Goal: Task Accomplishment & Management: Manage account settings

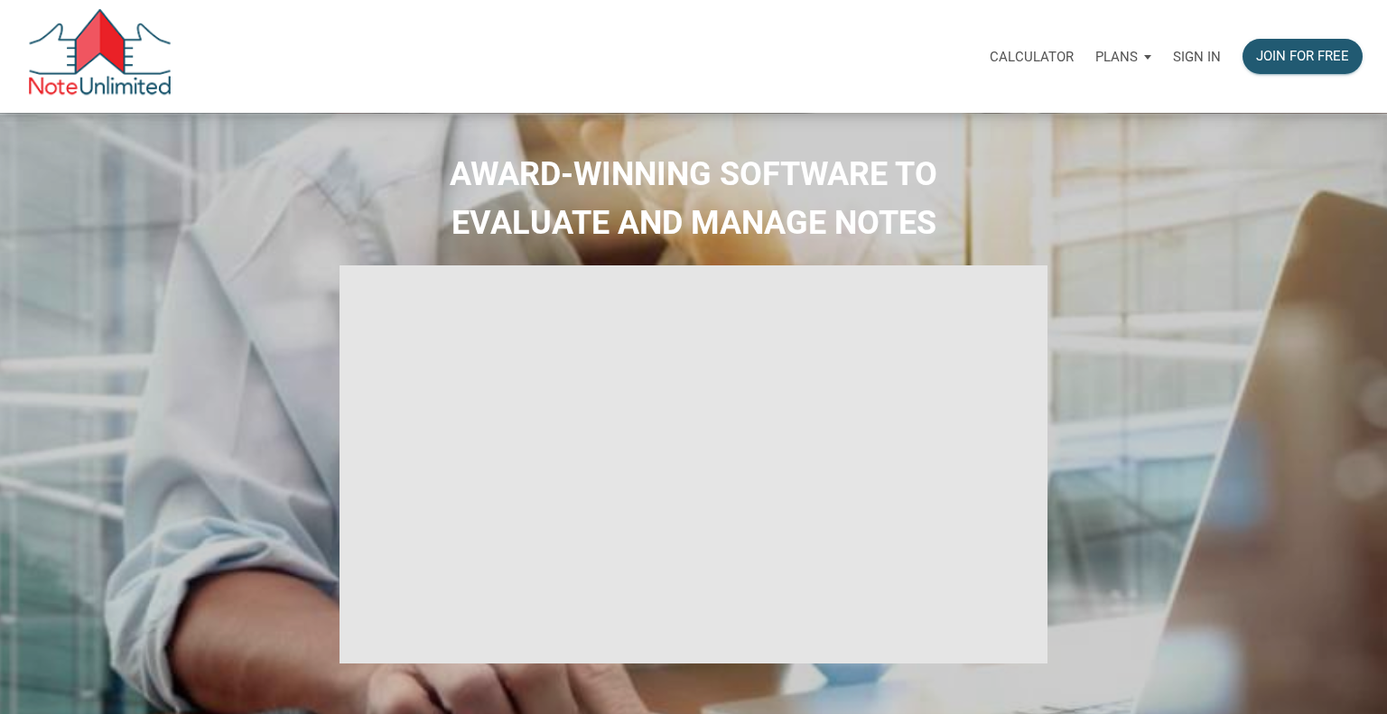
select select
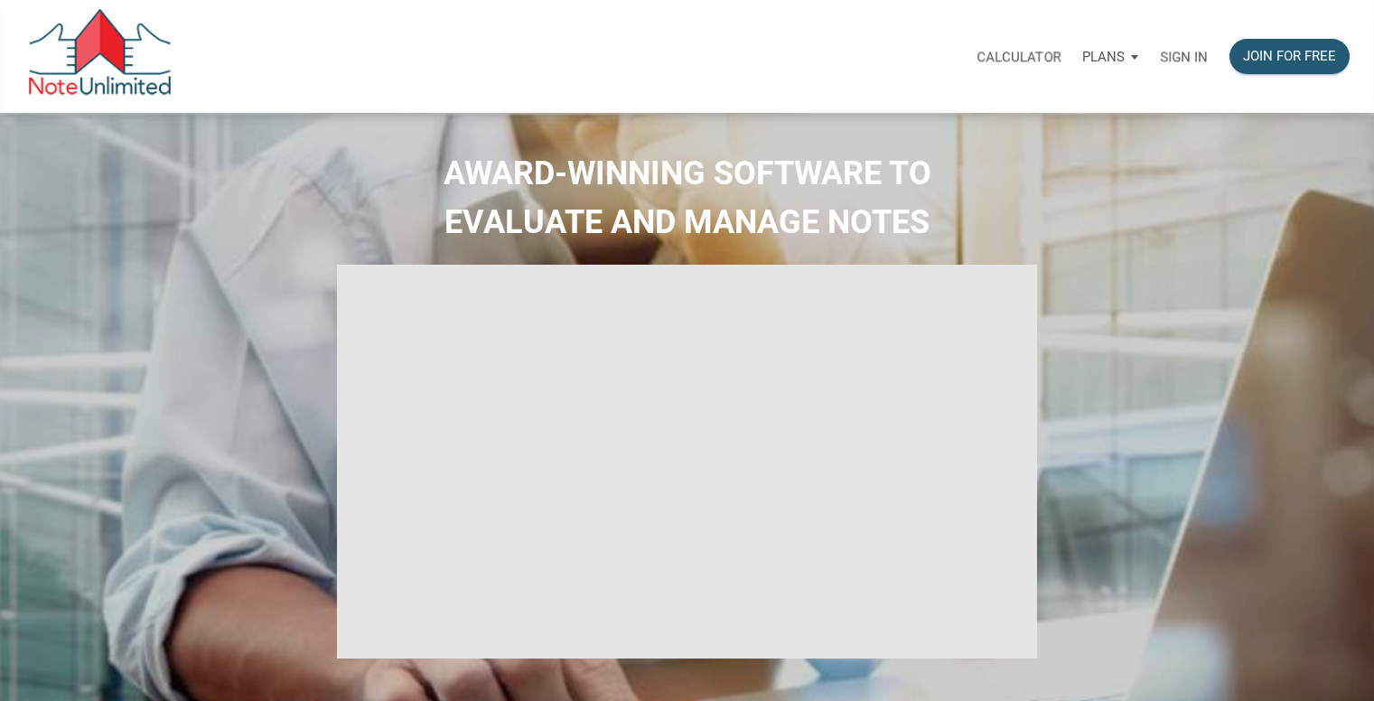
type input "Introduction to new features"
select select
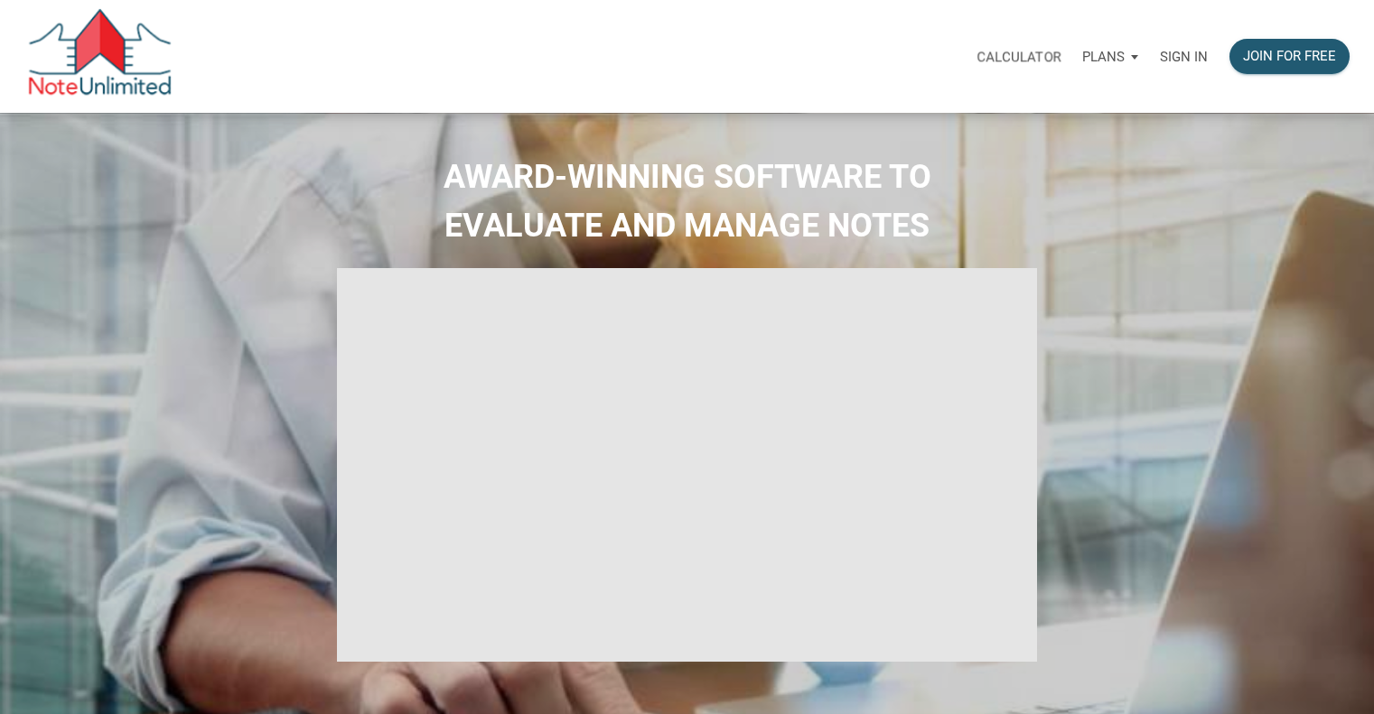
click at [1181, 60] on p "Sign in" at bounding box center [1184, 57] width 48 height 16
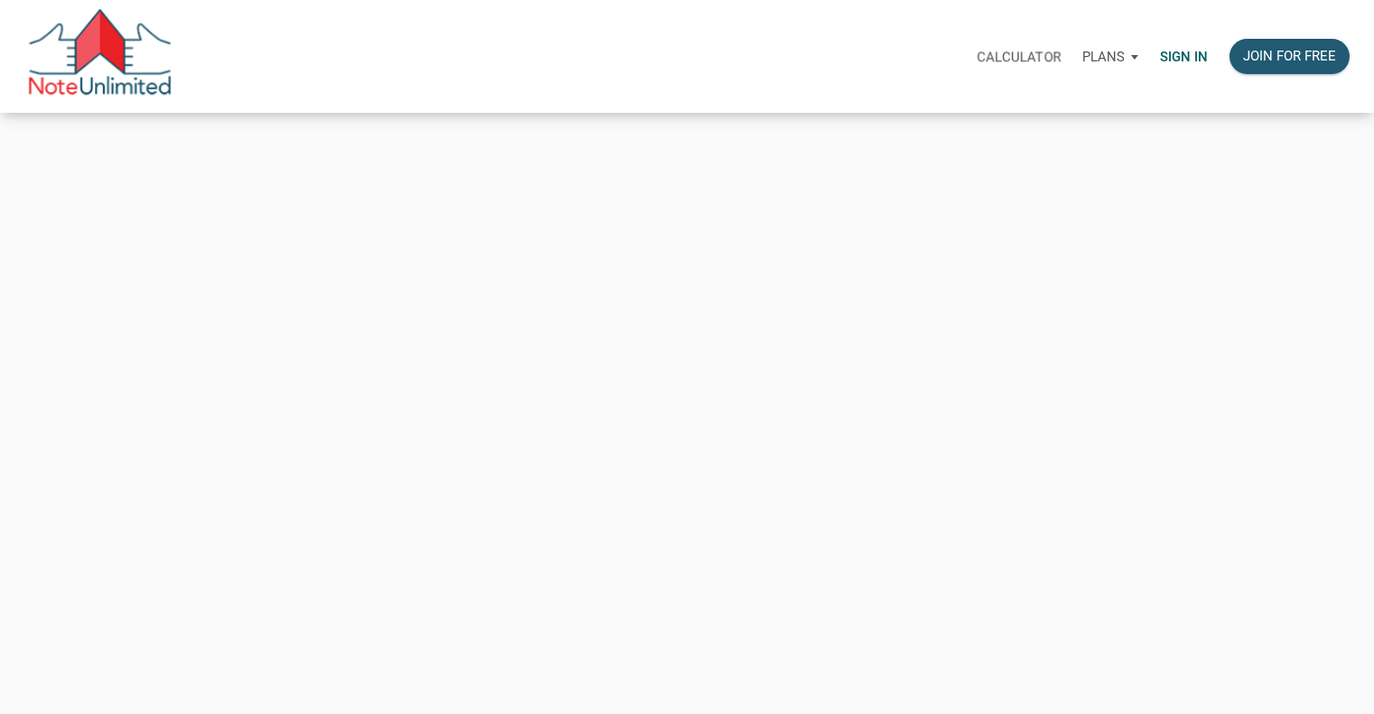
type input "andrew@tlcpropertypartners.com"
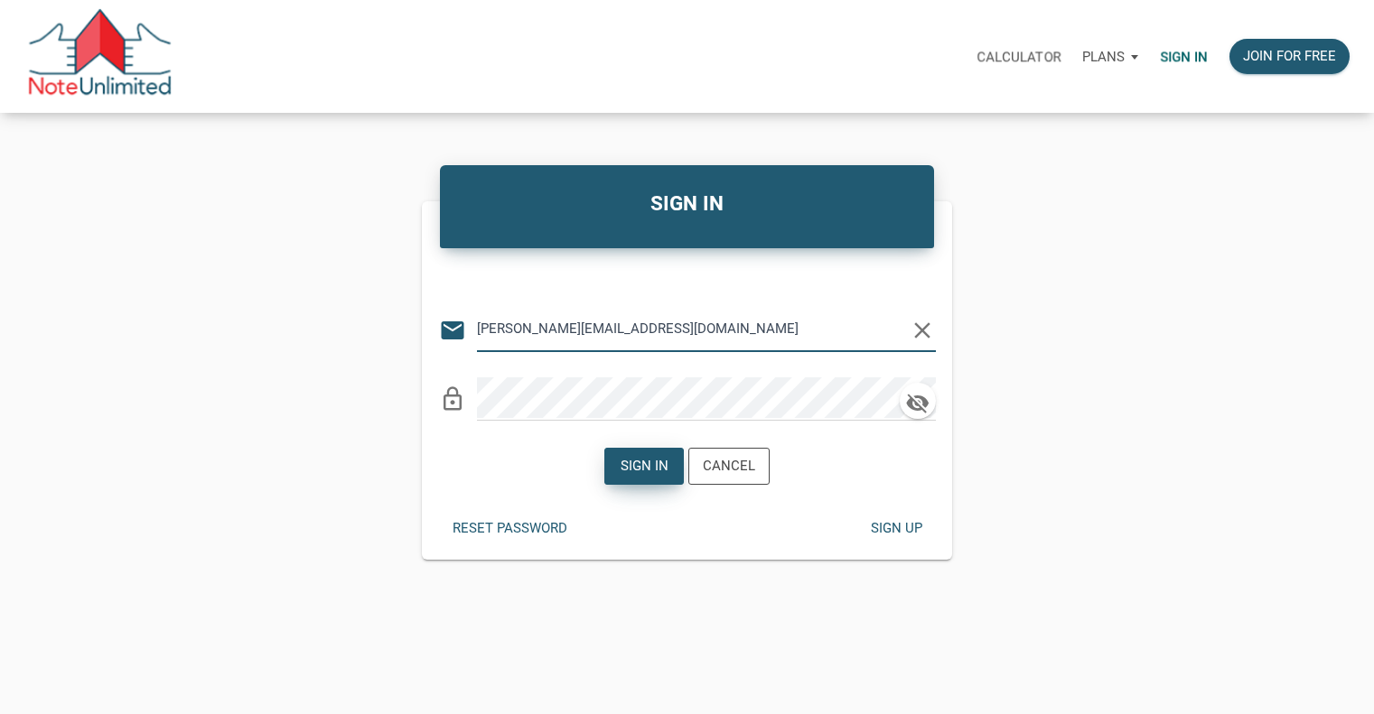
click at [640, 472] on div "Sign in" at bounding box center [645, 466] width 48 height 21
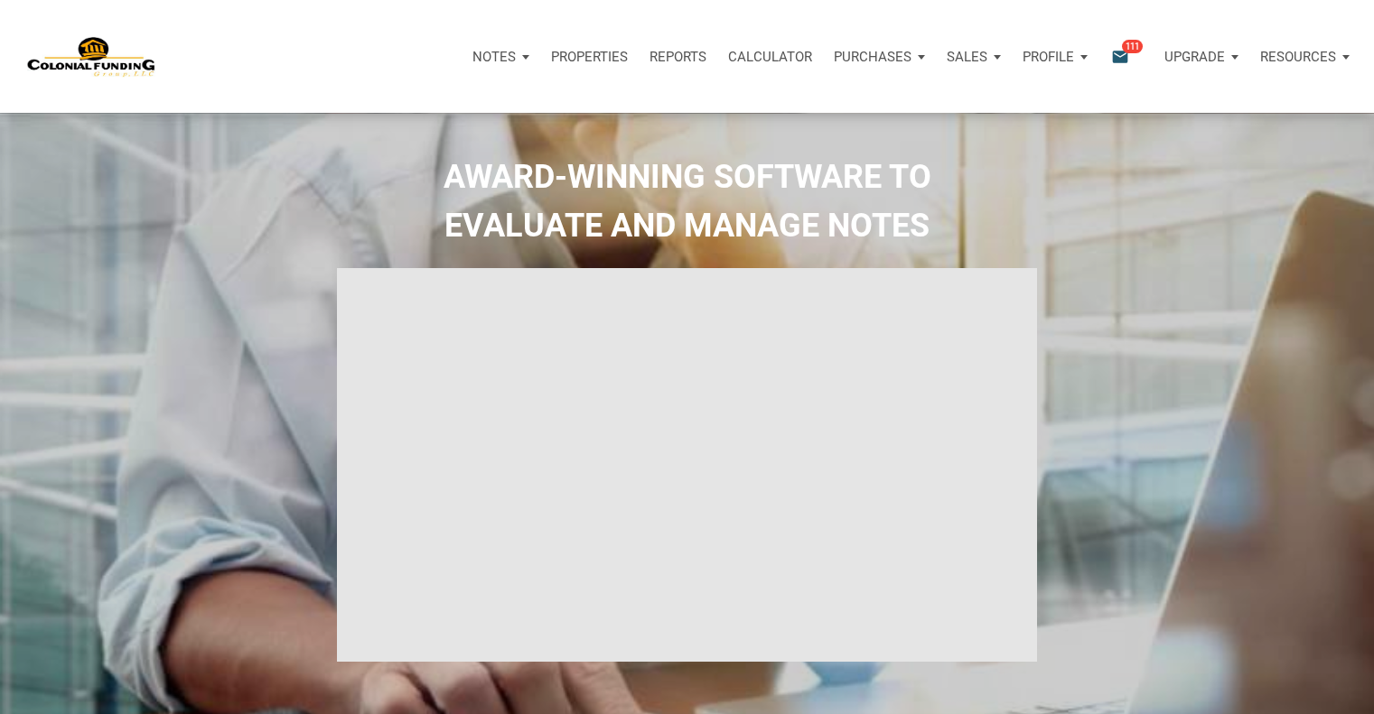
click at [1124, 48] on span "111" at bounding box center [1132, 46] width 21 height 14
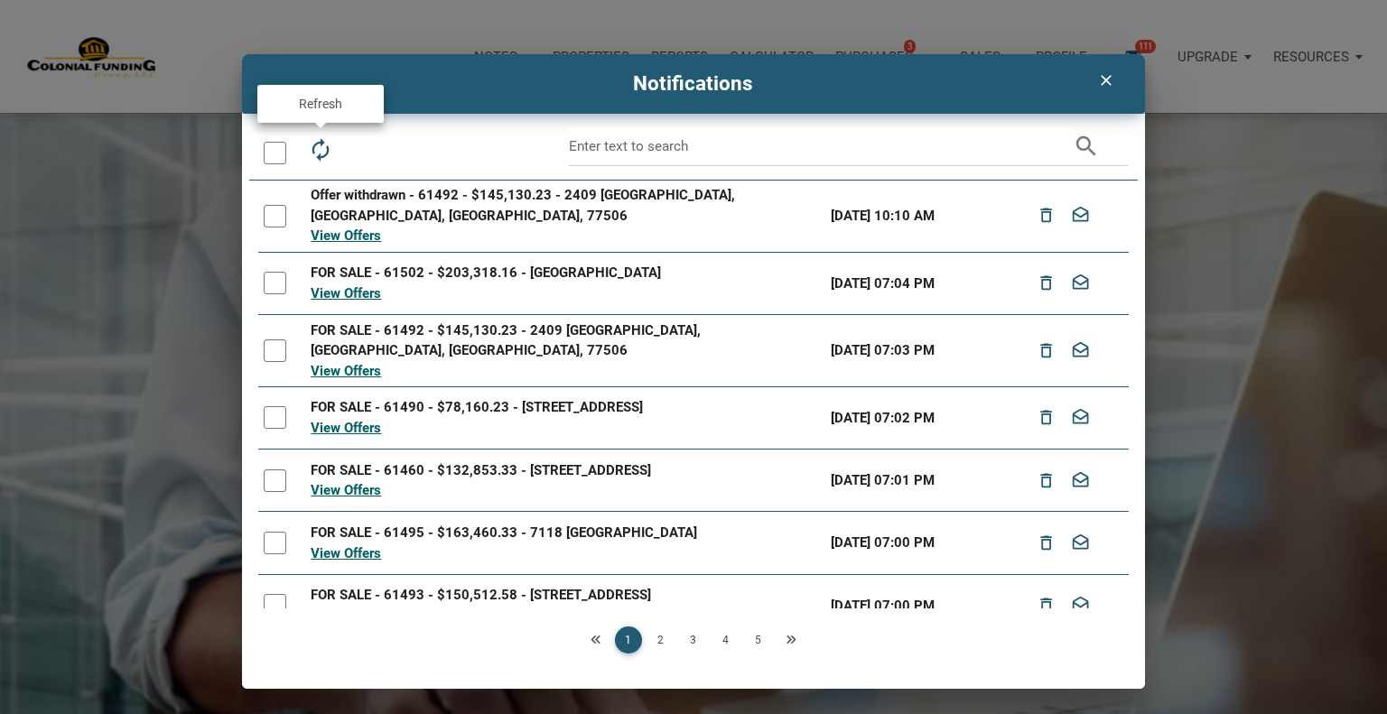
click at [322, 149] on icon "autorenew" at bounding box center [320, 149] width 25 height 25
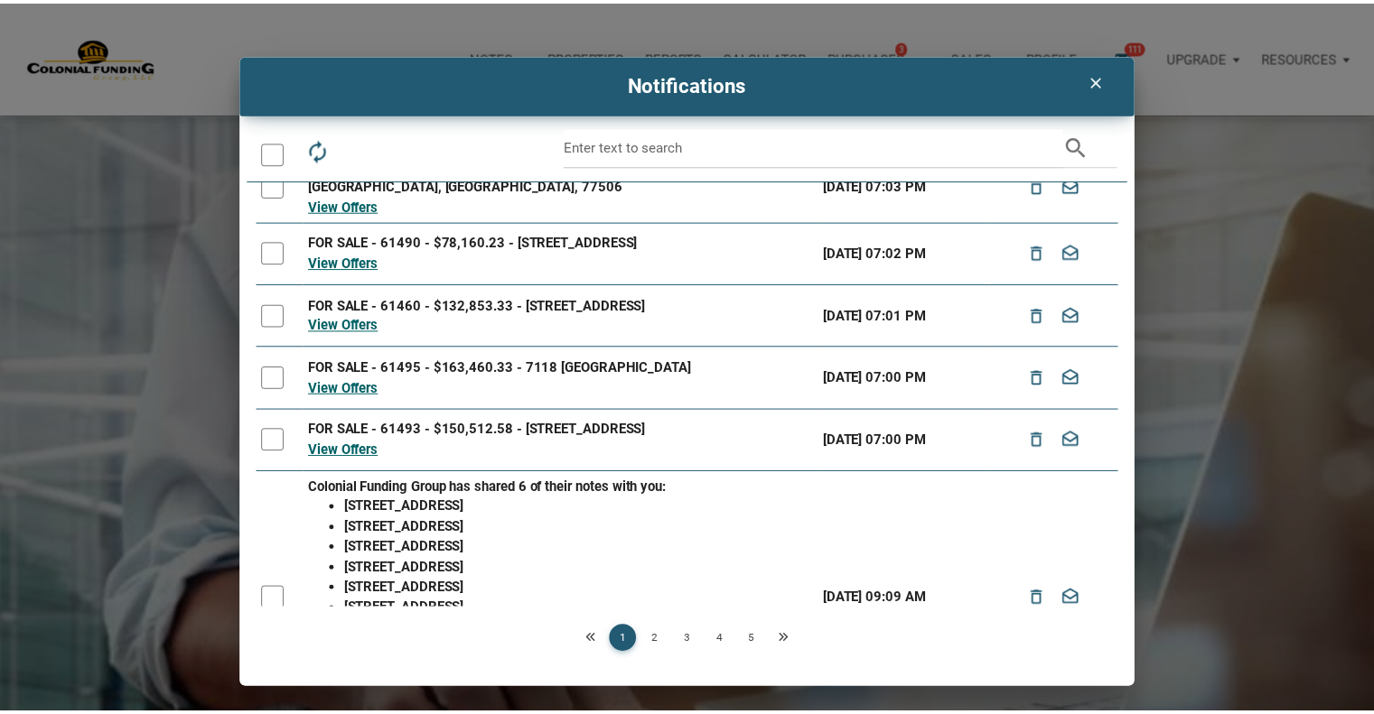
scroll to position [331, 0]
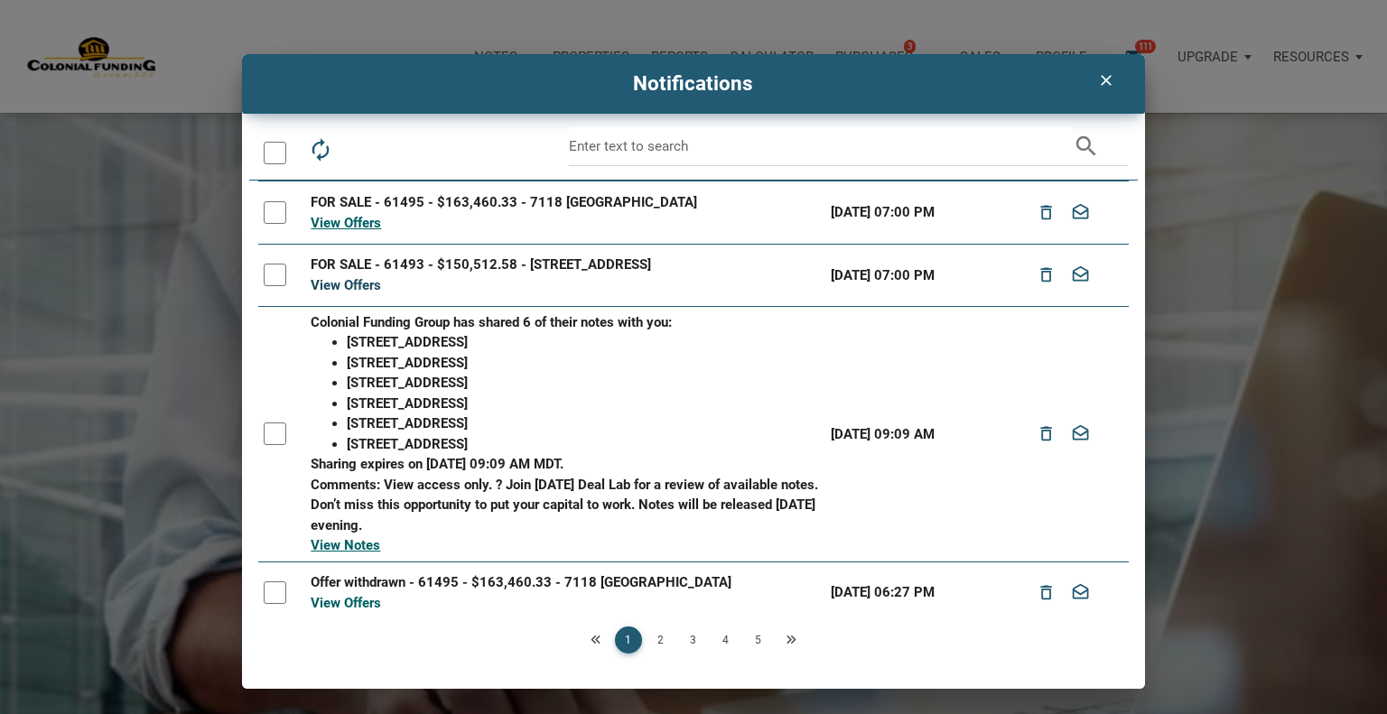
click at [358, 278] on link "View Offers" at bounding box center [346, 285] width 70 height 16
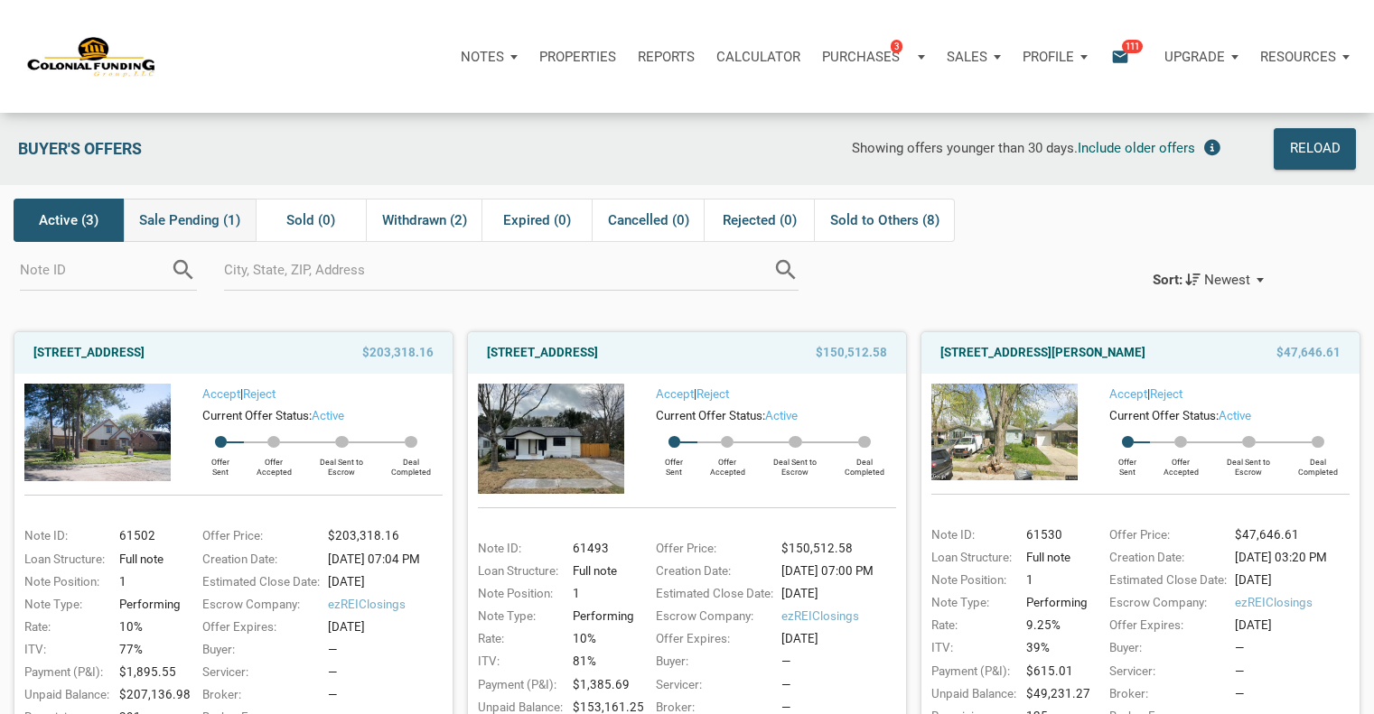
click at [192, 219] on span "Sale Pending (1)" at bounding box center [189, 221] width 101 height 22
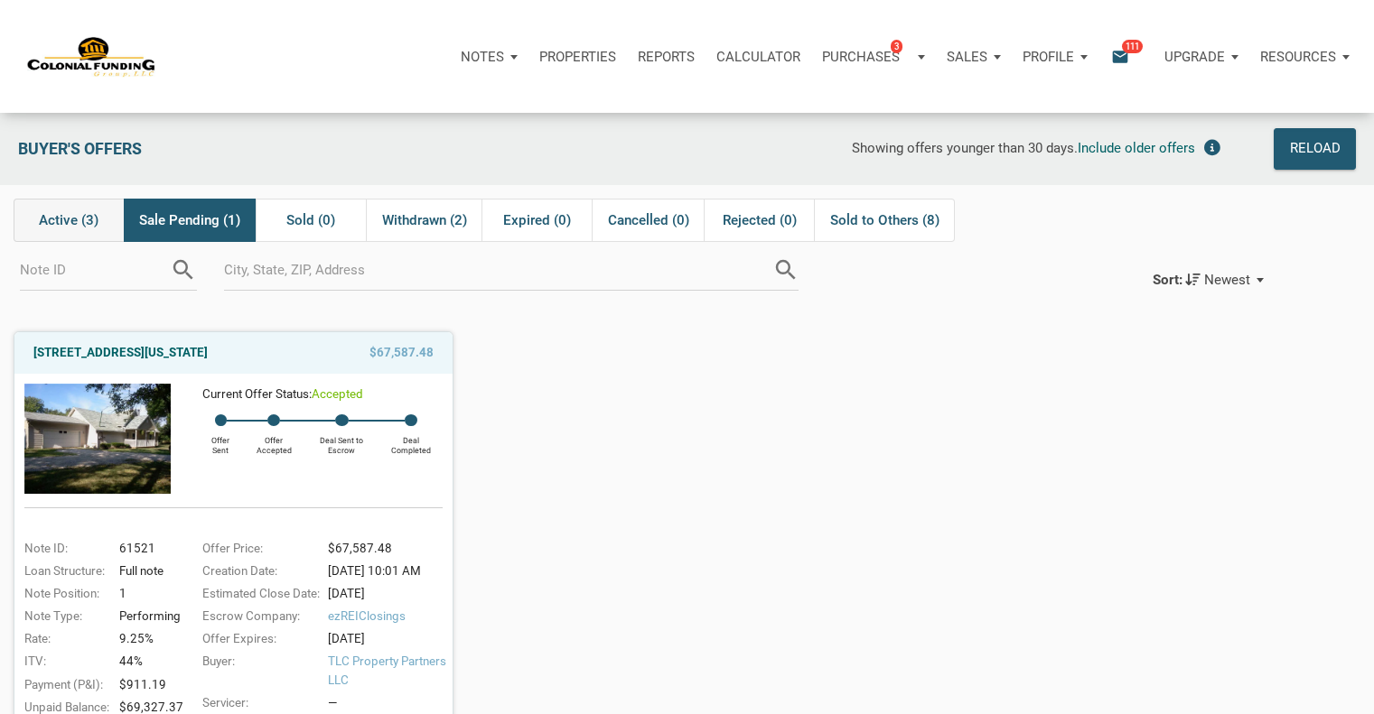
click at [48, 219] on span "Active (3)" at bounding box center [69, 221] width 60 height 22
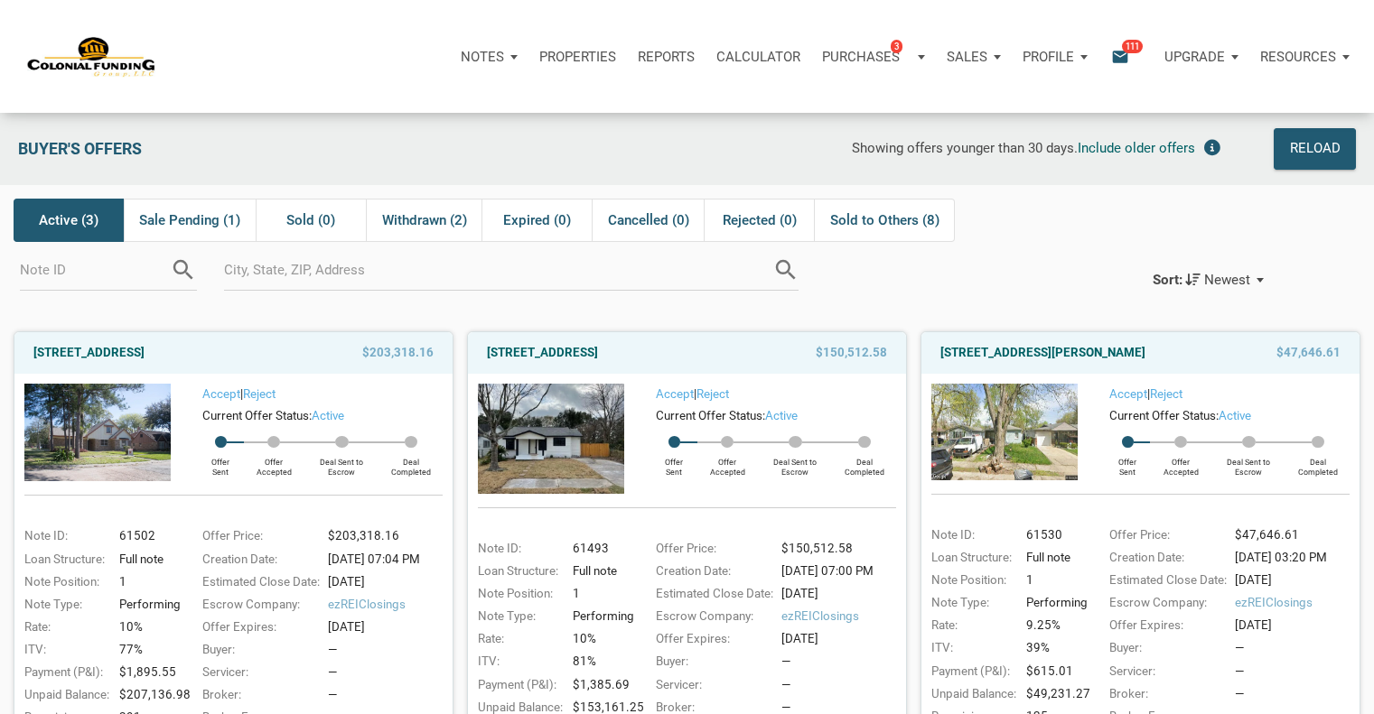
click at [1124, 51] on span "111" at bounding box center [1132, 46] width 21 height 14
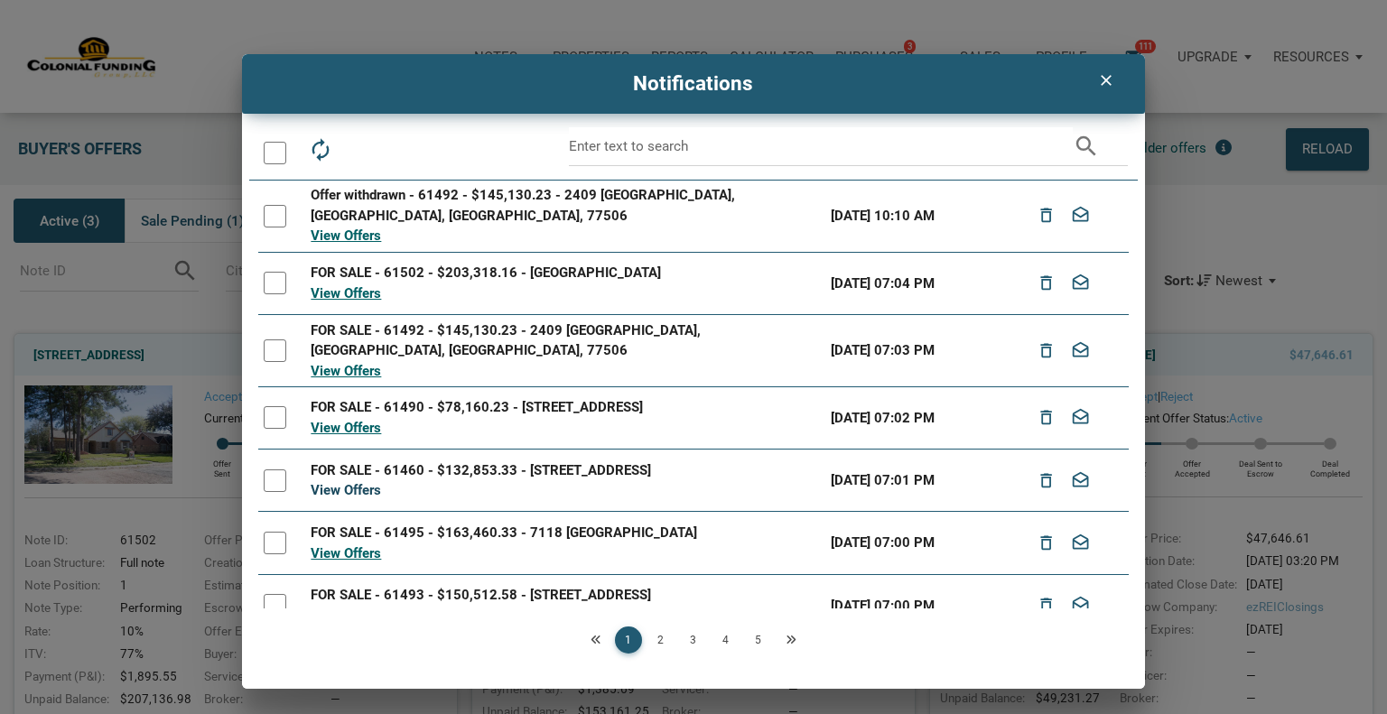
click at [348, 484] on link "View Offers" at bounding box center [346, 490] width 70 height 16
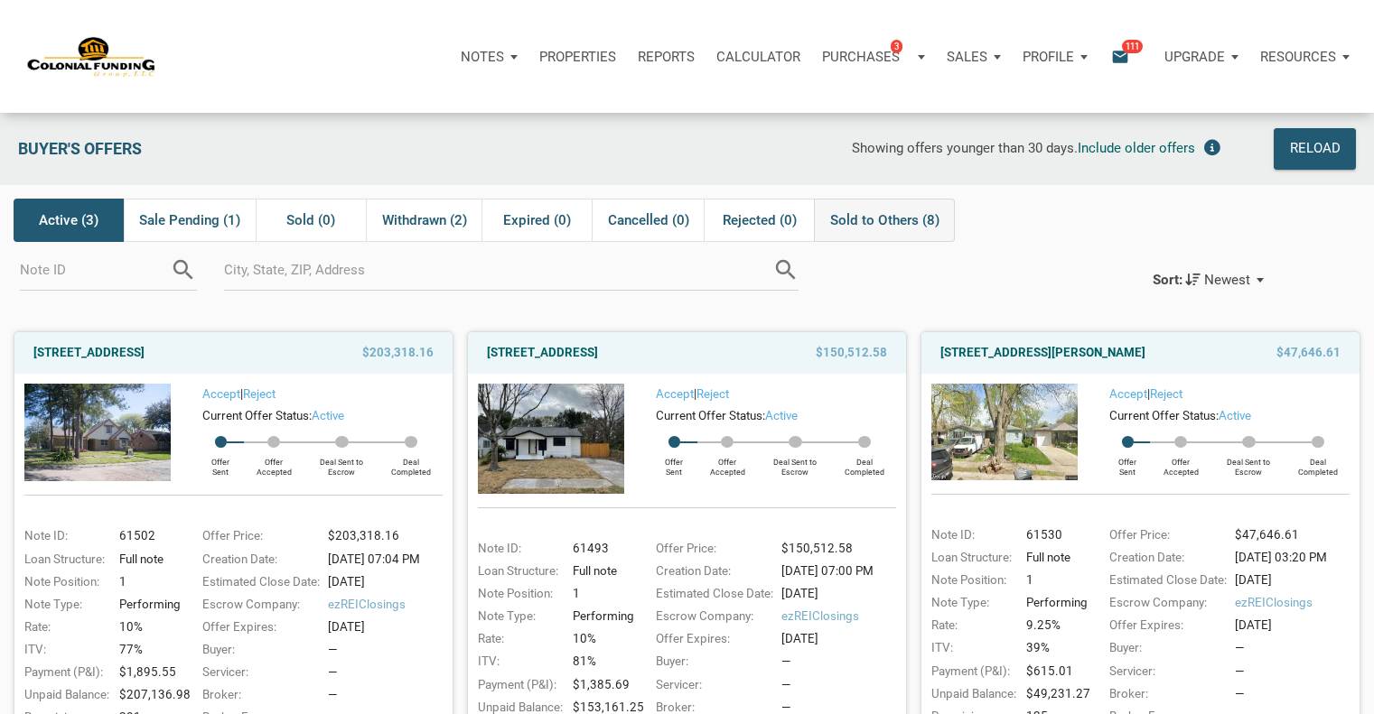
click at [915, 219] on span "Sold to Others (8)" at bounding box center [884, 221] width 109 height 22
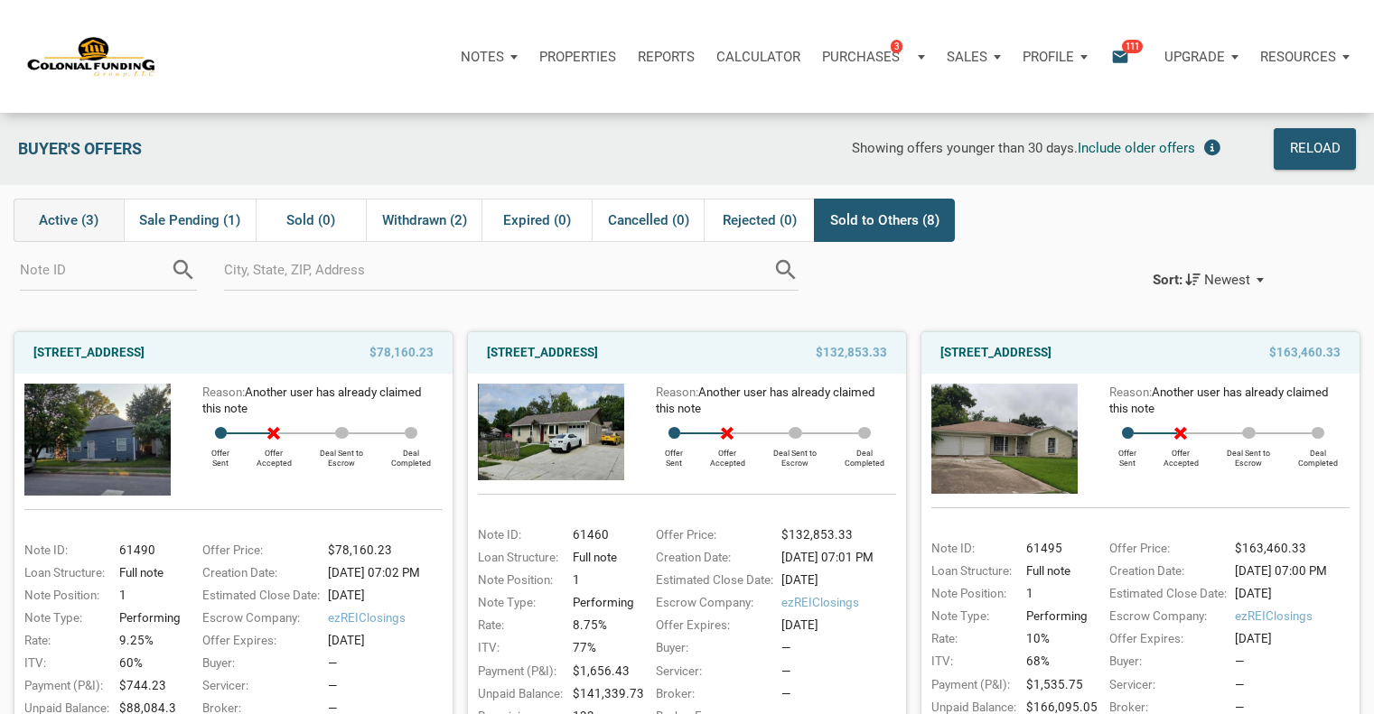
click at [60, 219] on span "Active (3)" at bounding box center [69, 221] width 60 height 22
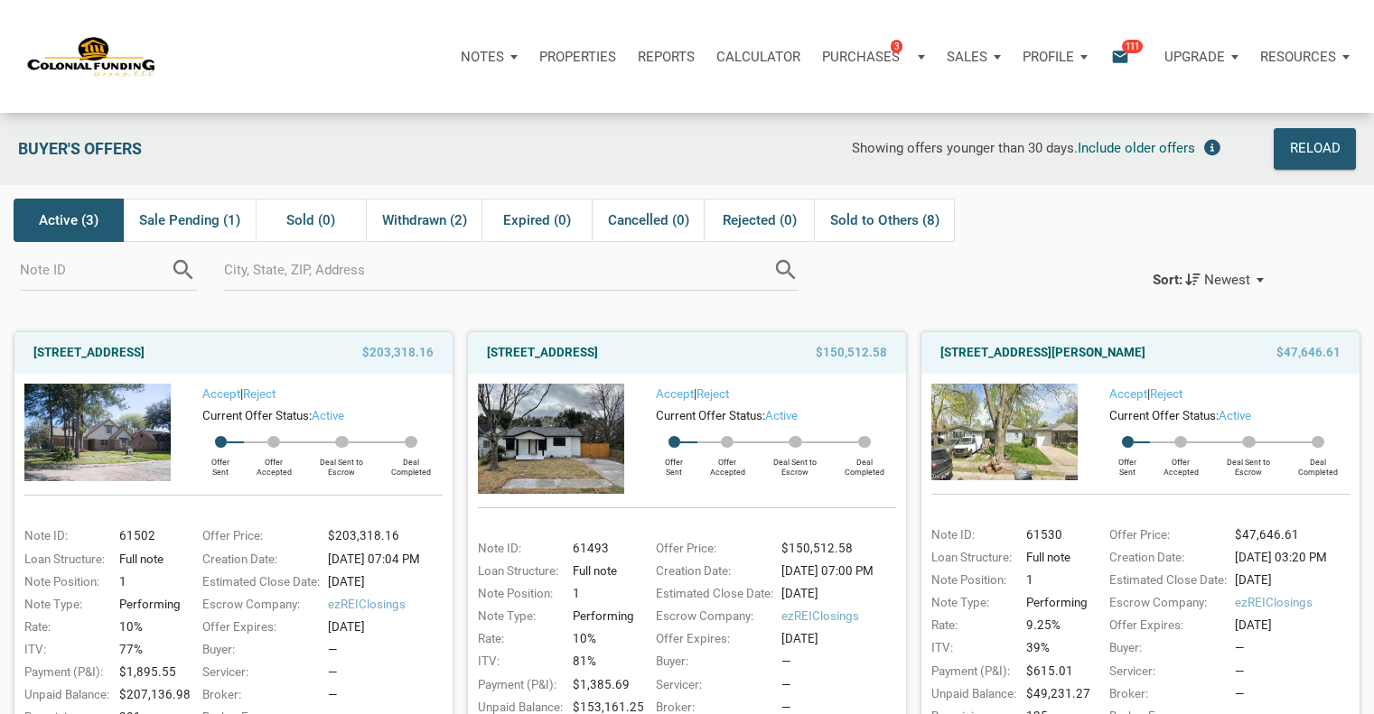
click at [1068, 52] on p "Profile" at bounding box center [1047, 57] width 51 height 16
click at [955, 139] on link "Logout" at bounding box center [1007, 142] width 172 height 37
